Goal: Task Accomplishment & Management: Manage account settings

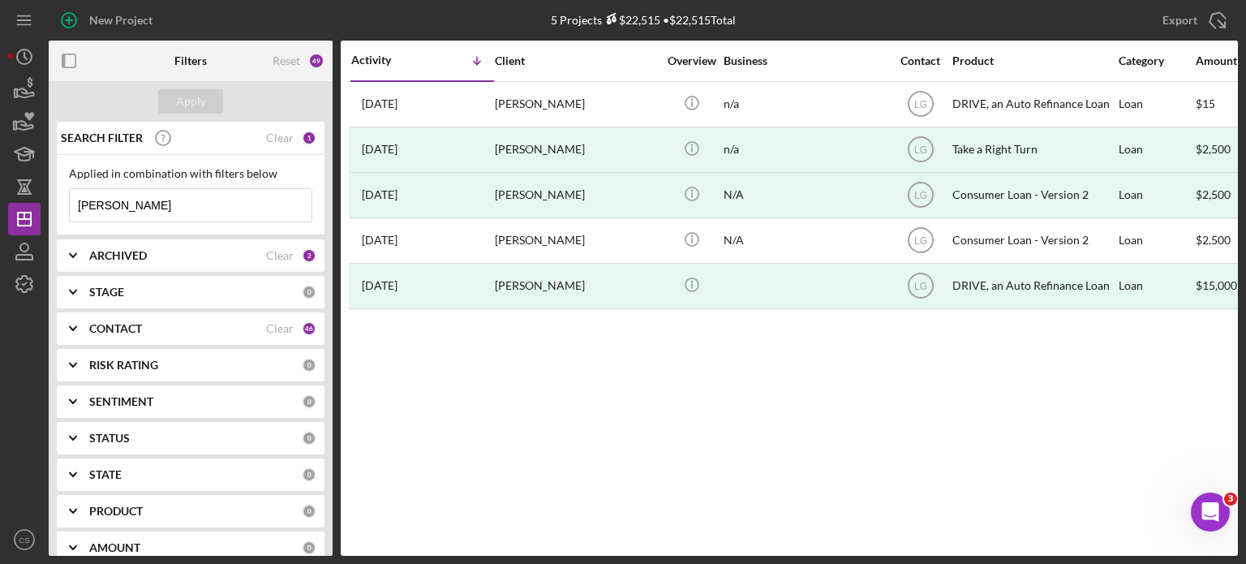
drag, startPoint x: 160, startPoint y: 195, endPoint x: 0, endPoint y: 188, distance: 160.0
click at [0, 188] on div "New Project 5 Projects $22,515 • $22,515 Total [PERSON_NAME] Export Icon/Export…" at bounding box center [623, 282] width 1246 height 564
type input "[PERSON_NAME]"
click at [172, 104] on button "Apply" at bounding box center [190, 101] width 65 height 24
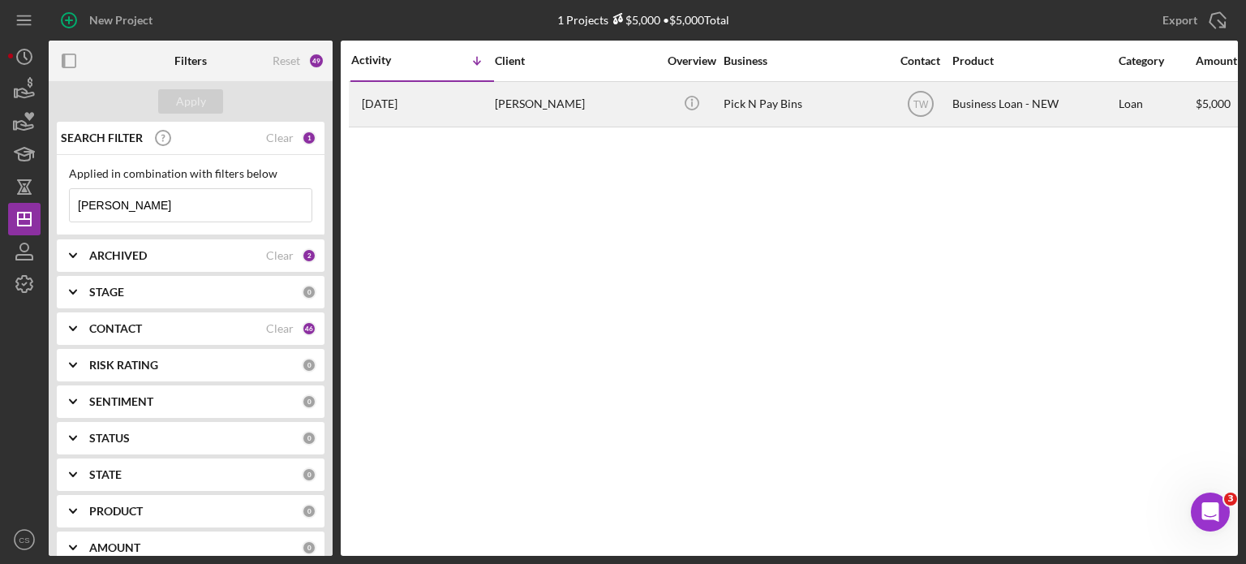
click at [398, 101] on time "[DATE]" at bounding box center [380, 103] width 36 height 13
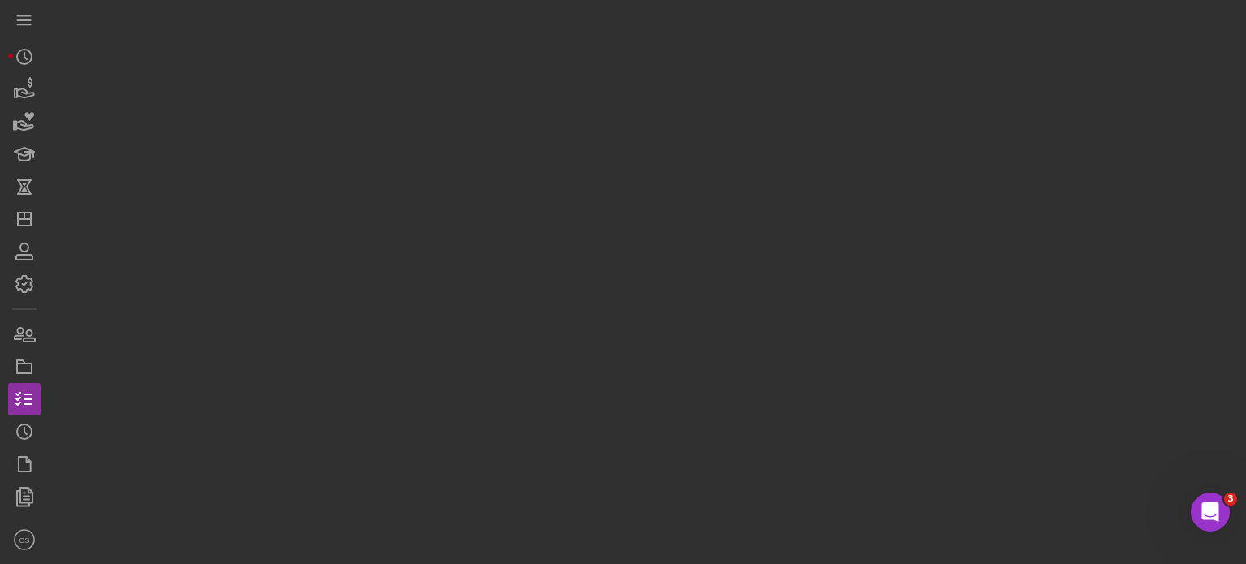
click at [400, 101] on div at bounding box center [643, 278] width 1189 height 556
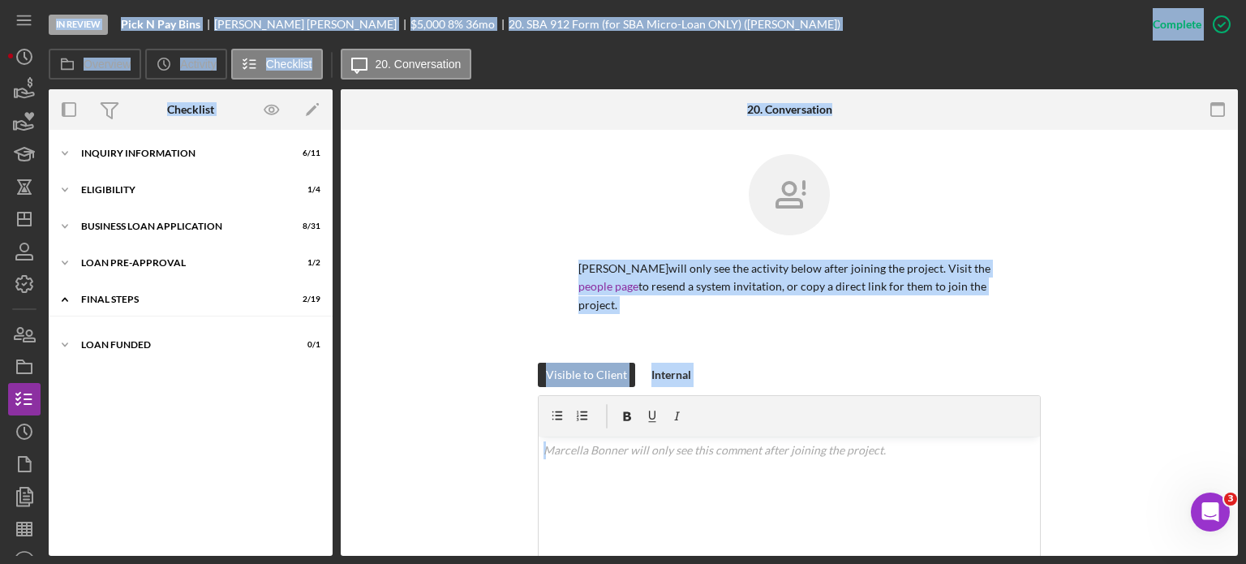
scroll to position [23, 0]
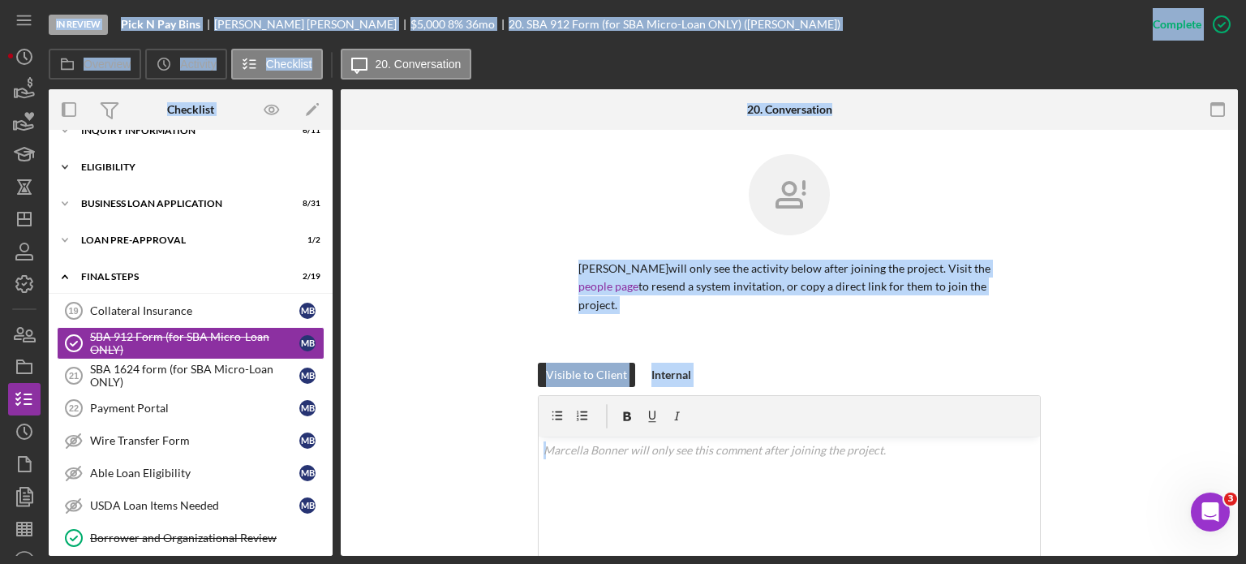
click at [64, 163] on icon "Icon/Expander" at bounding box center [65, 167] width 32 height 32
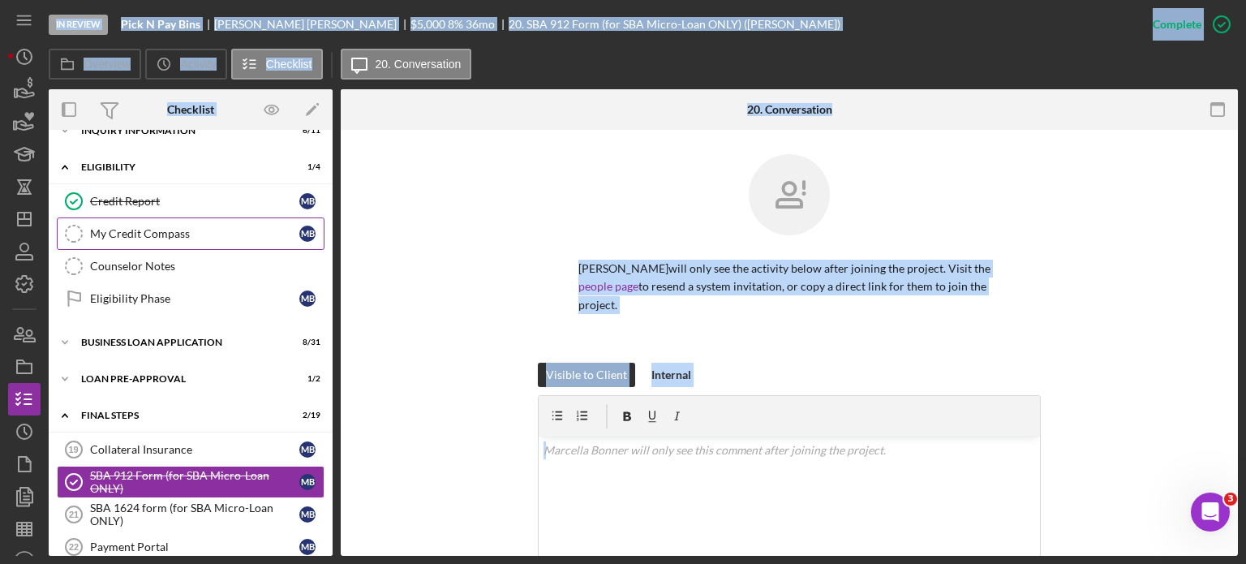
click at [104, 225] on link "My Credit Compass My Credit Compass M B" at bounding box center [191, 233] width 268 height 32
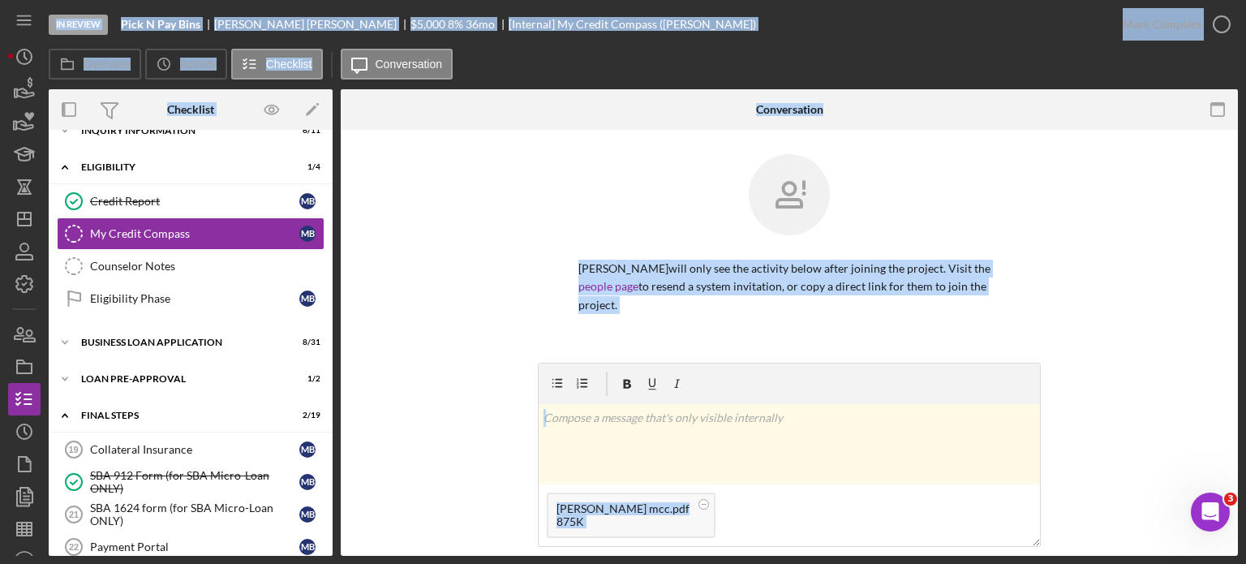
scroll to position [81, 0]
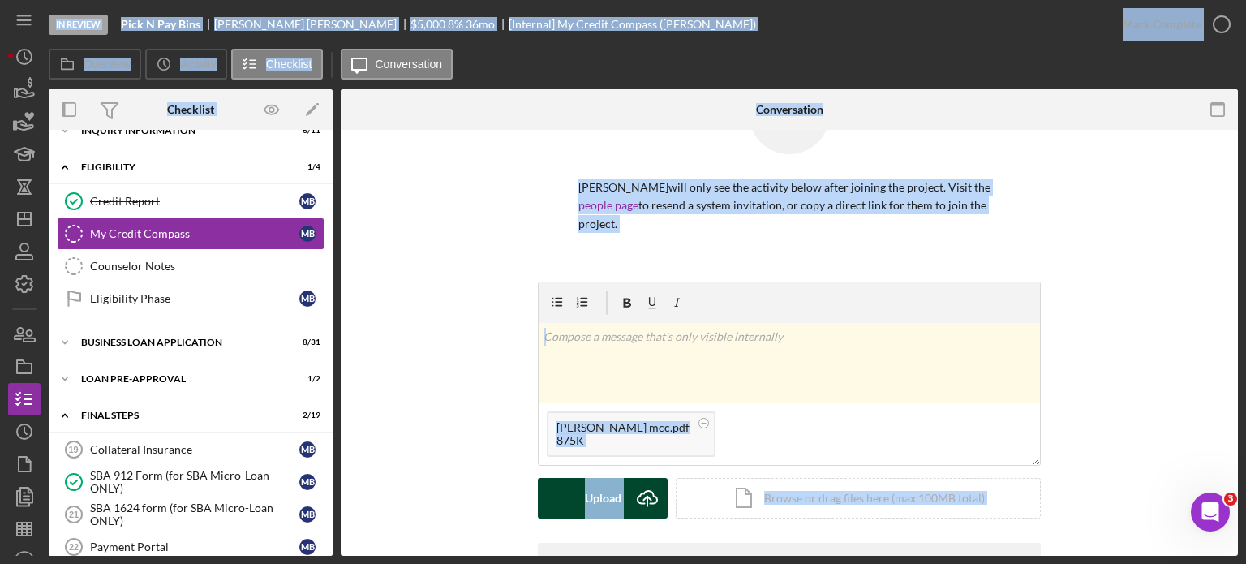
click at [641, 496] on icon "Icon/Upload" at bounding box center [647, 498] width 41 height 41
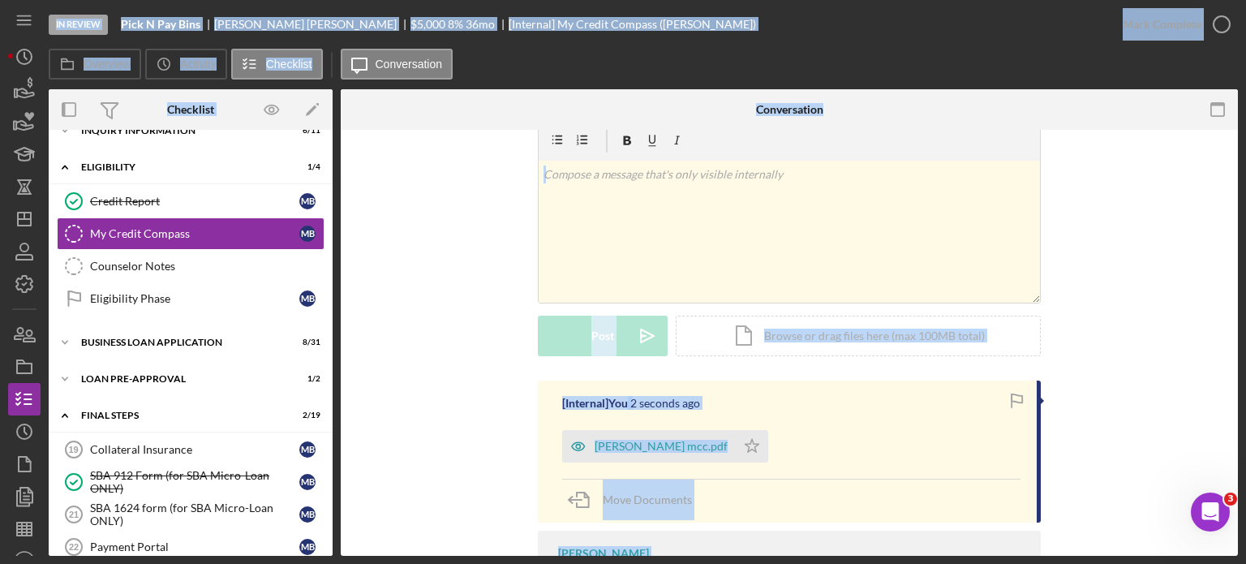
scroll to position [325, 0]
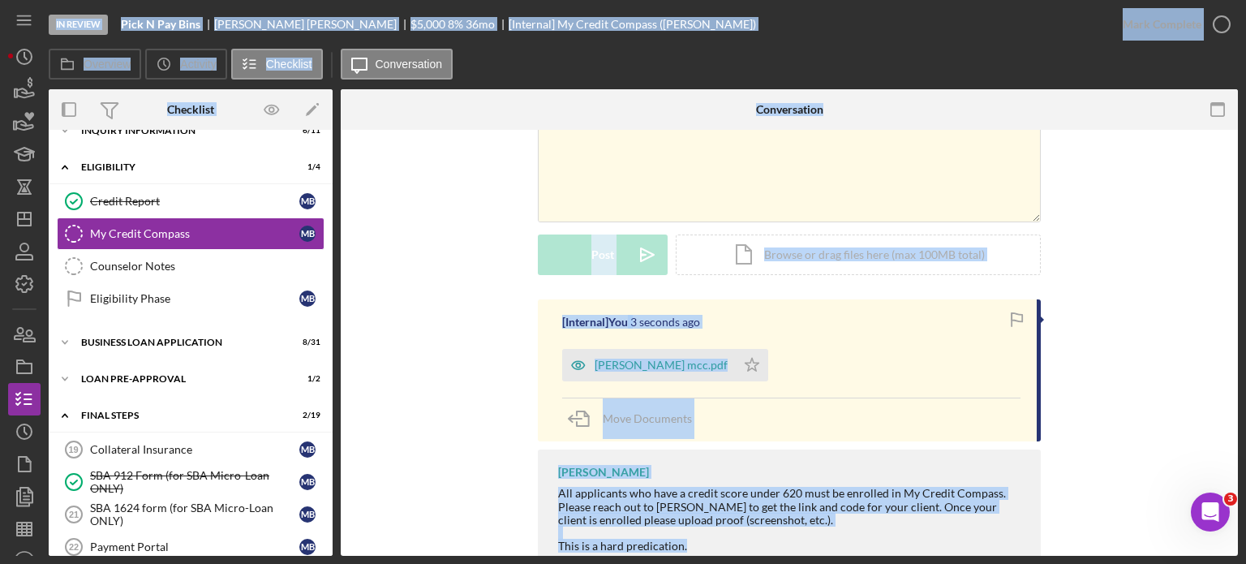
click at [1201, 253] on div "v Color teal Color pink Remove color Add row above Add row below Add column bef…" at bounding box center [789, 168] width 849 height 261
click at [746, 366] on polygon "button" at bounding box center [753, 364] width 14 height 13
click at [1081, 265] on div "v Color teal Color pink Remove color Add row above Add row below Add column bef…" at bounding box center [789, 168] width 849 height 261
click at [832, 492] on div "All applicants who have a credit score under 620 must be enrolled in My Credit …" at bounding box center [791, 506] width 466 height 39
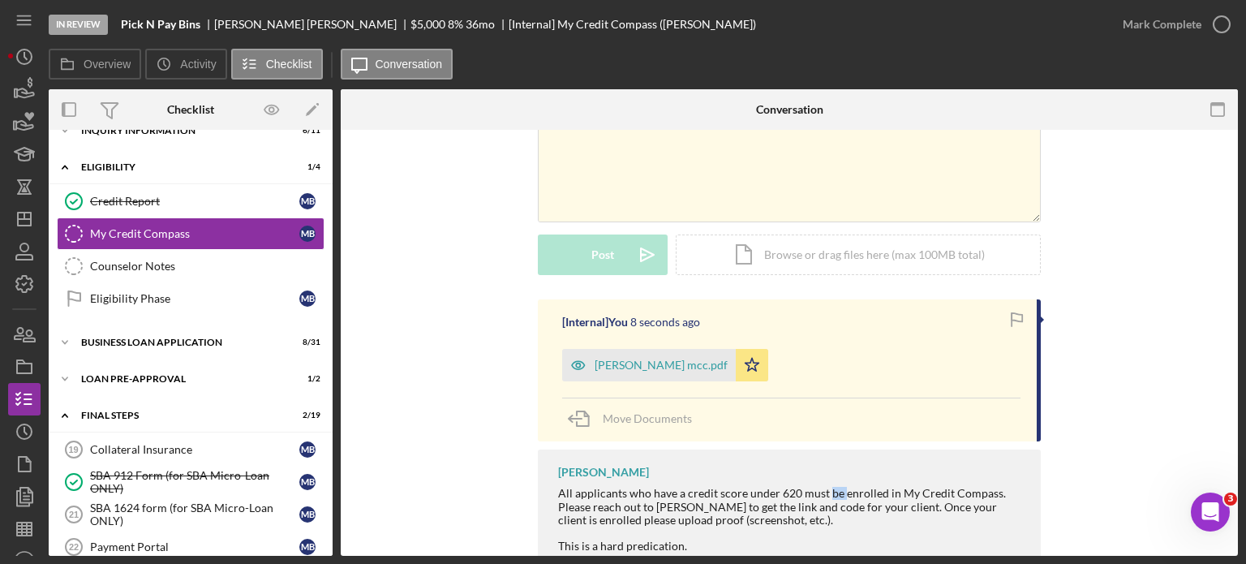
click at [833, 492] on div "All applicants who have a credit score under 620 must be enrolled in My Credit …" at bounding box center [791, 506] width 466 height 39
click at [1120, 356] on div "[Internal] You 9 seconds ago [PERSON_NAME] mcc.pdf Icon/Star Move Documents [PE…" at bounding box center [789, 440] width 849 height 282
click at [1212, 28] on icon "button" at bounding box center [1221, 24] width 41 height 41
